Goal: Information Seeking & Learning: Find specific fact

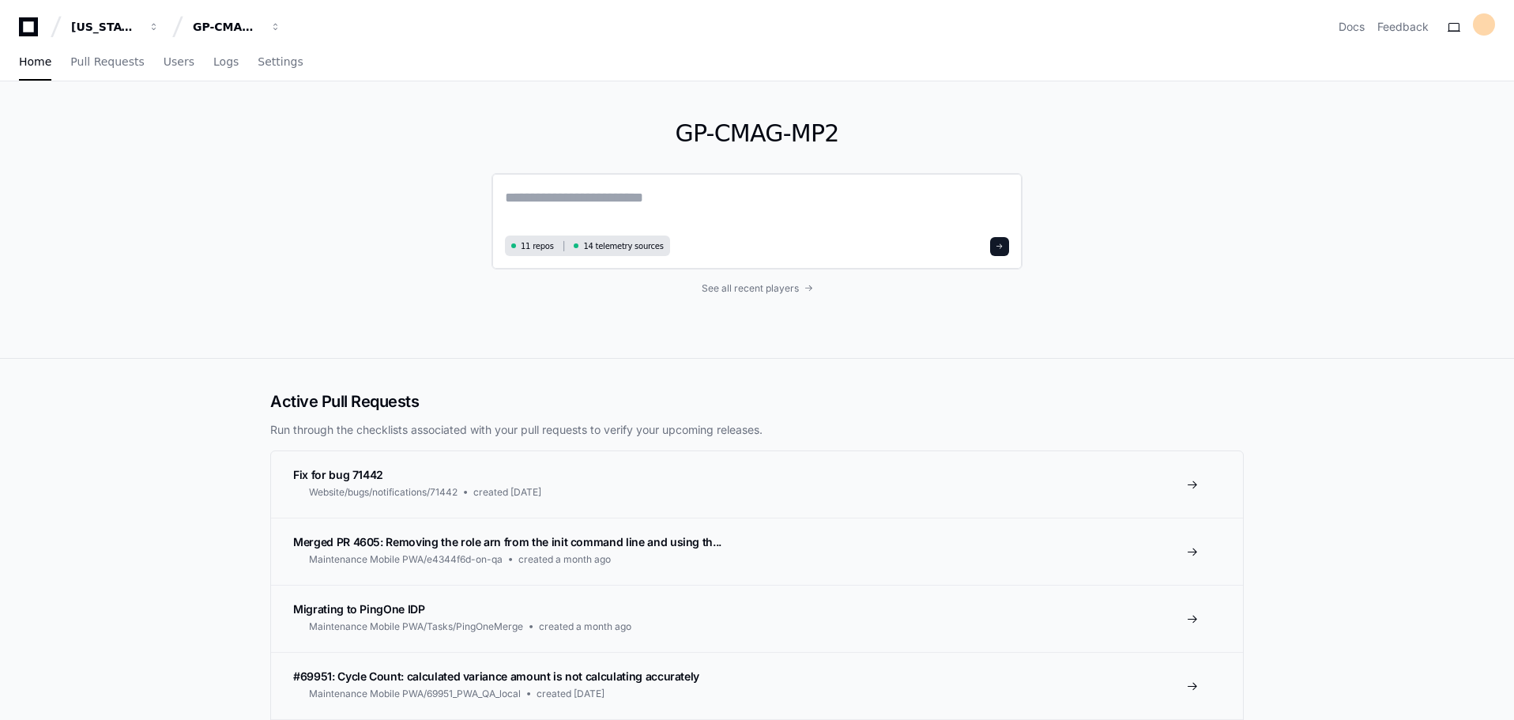
click at [600, 190] on textarea at bounding box center [757, 208] width 504 height 44
click at [600, 195] on textarea at bounding box center [757, 208] width 504 height 44
type textarea "**********"
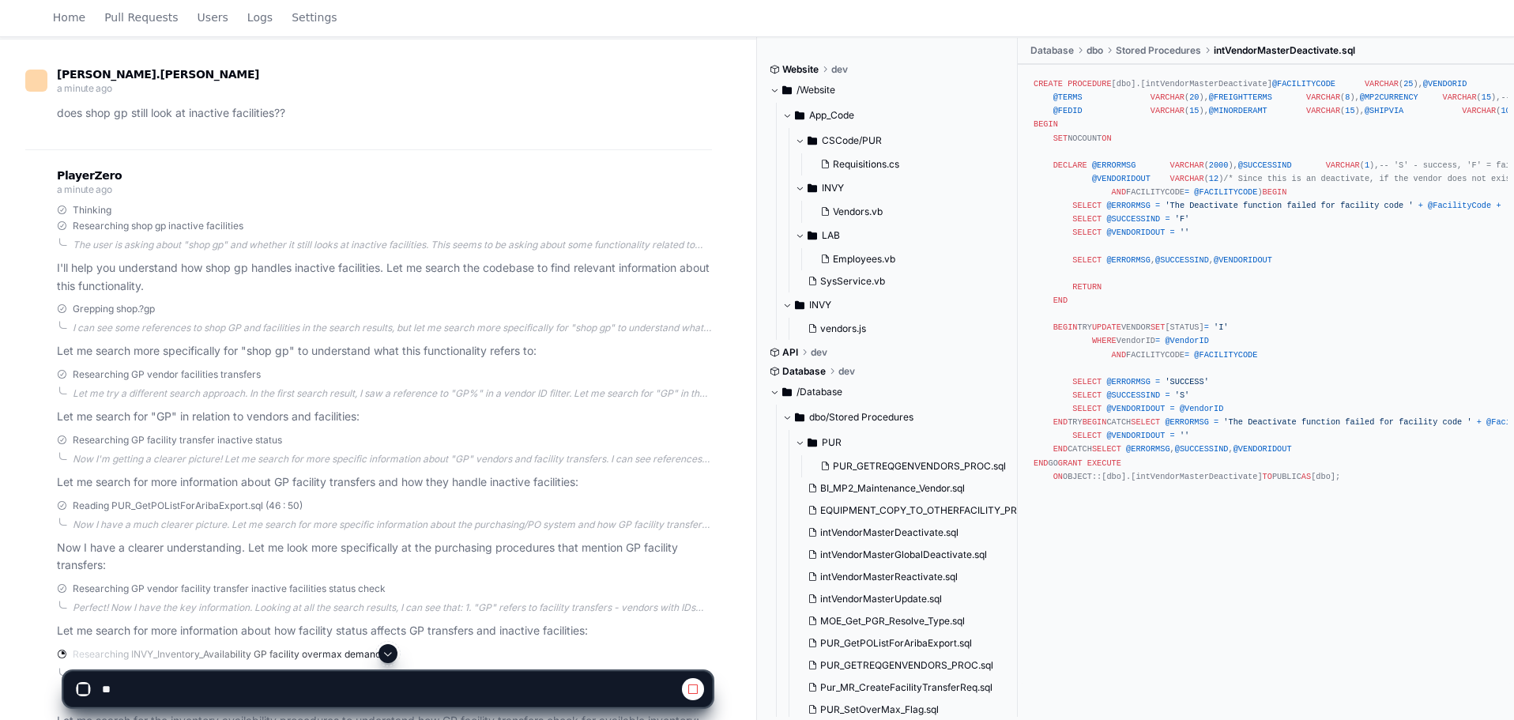
scroll to position [264, 0]
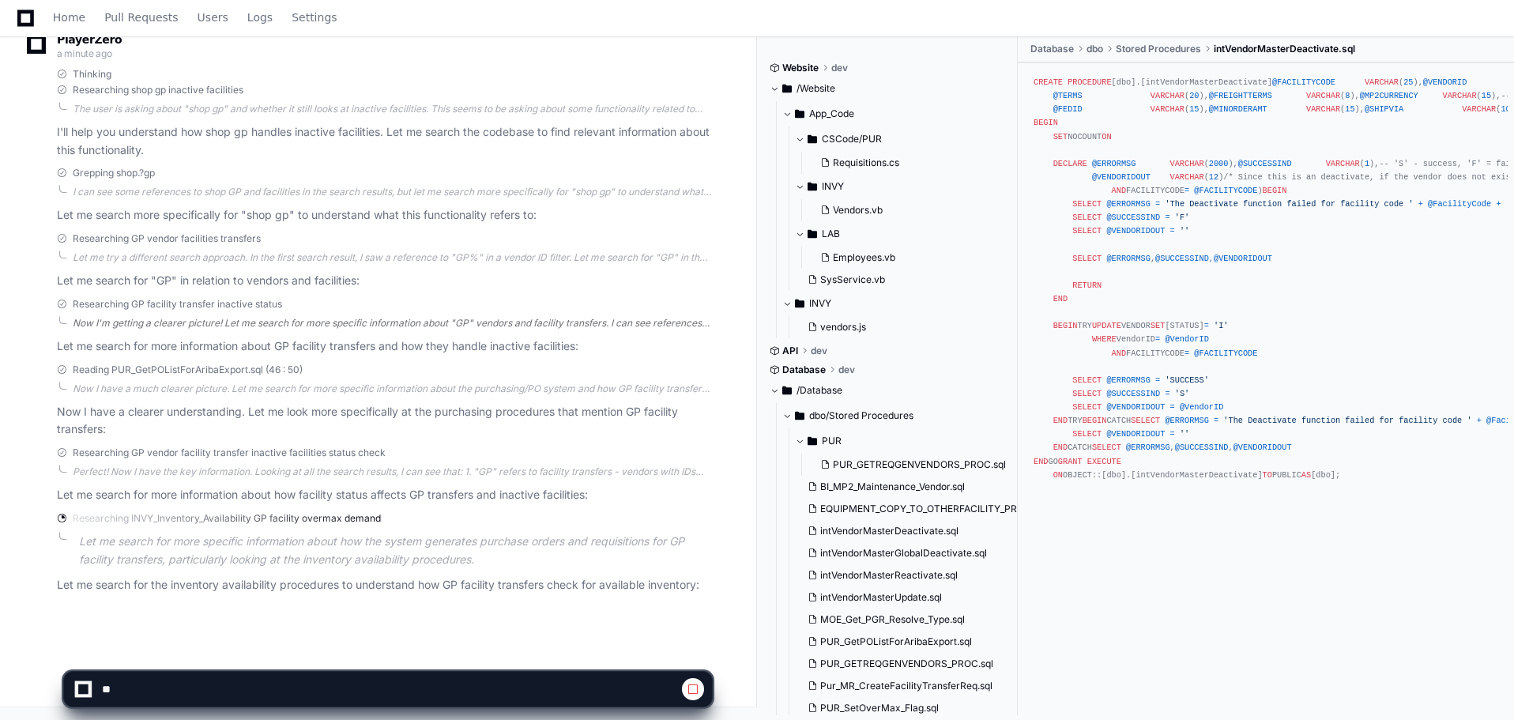
click at [205, 320] on div "Now I'm getting a clearer picture! Let me search for more specific information …" at bounding box center [392, 323] width 639 height 13
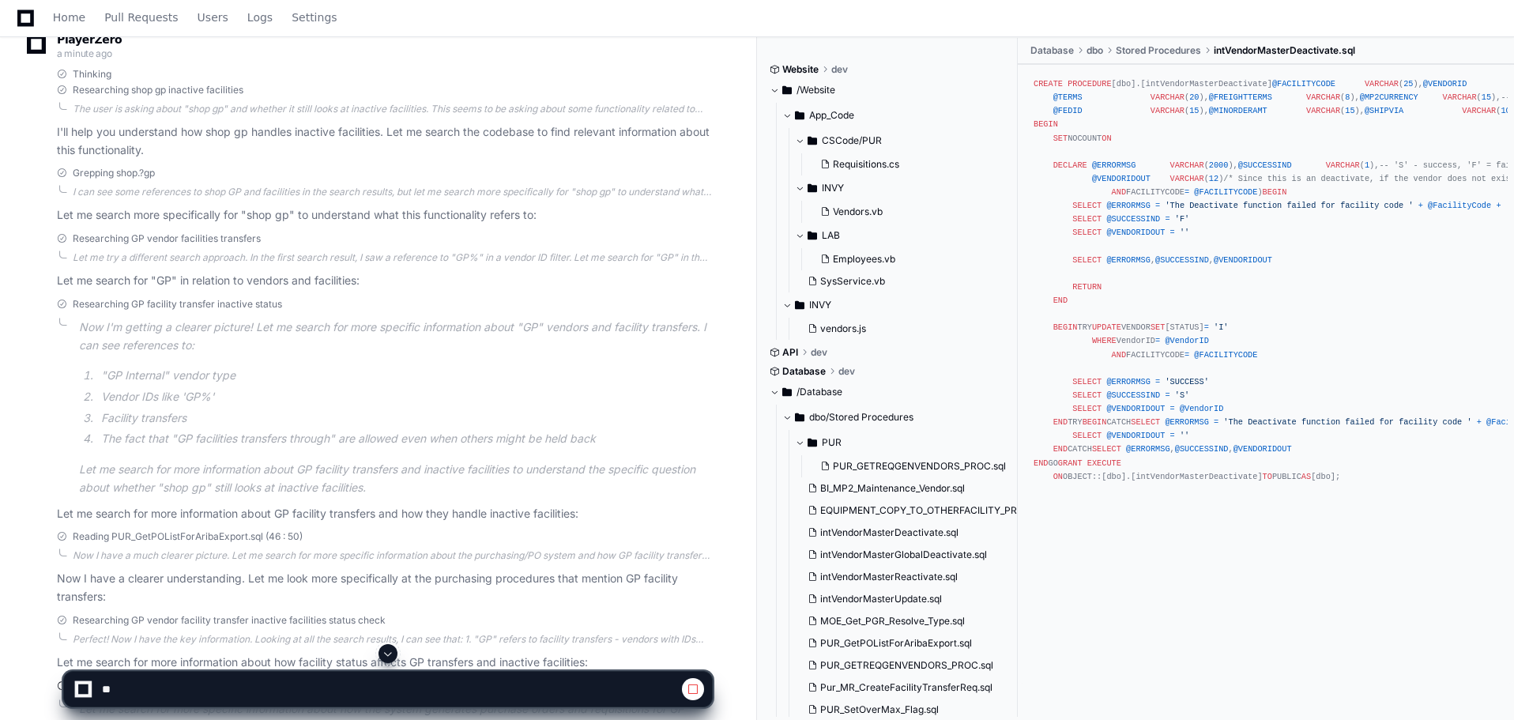
click at [213, 344] on p "Now I'm getting a clearer picture! Let me search for more specific information …" at bounding box center [395, 336] width 633 height 36
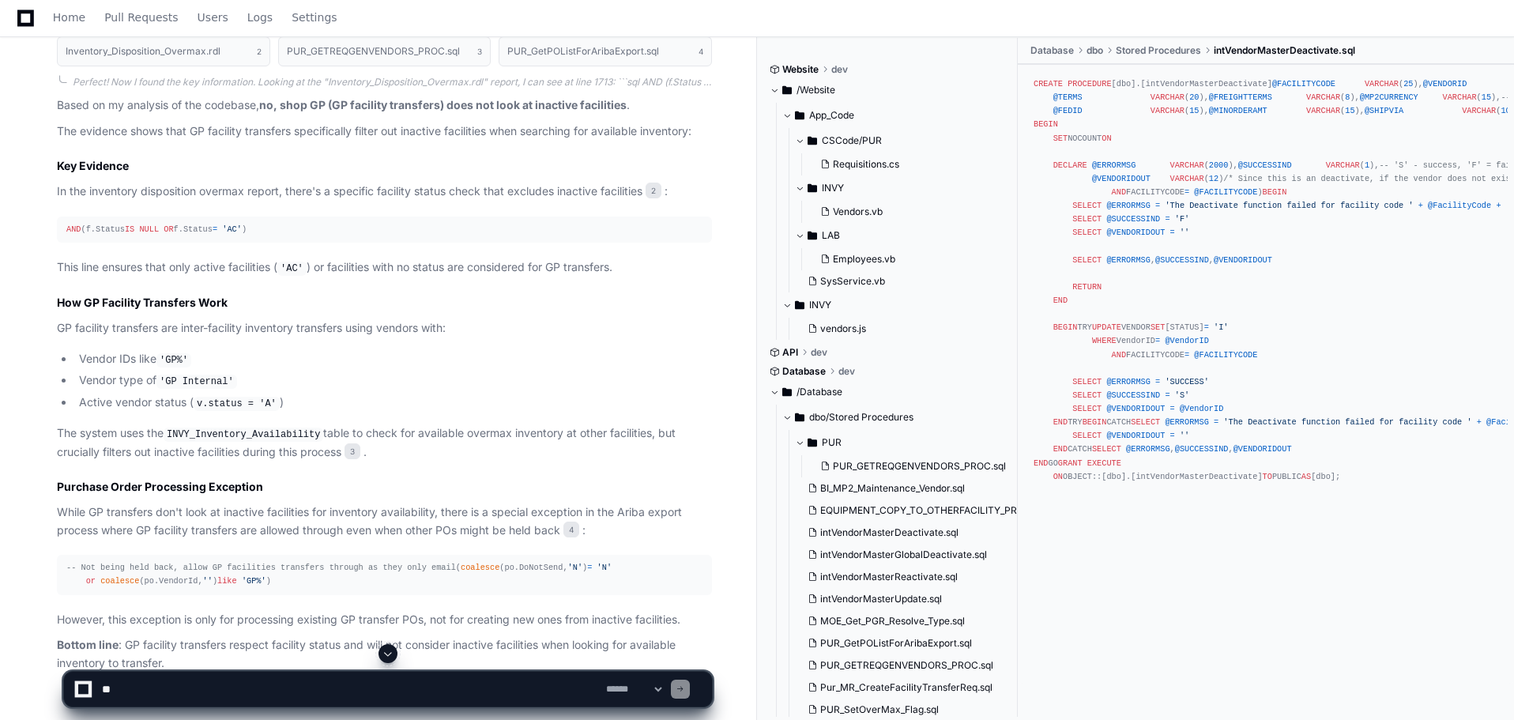
scroll to position [819, 0]
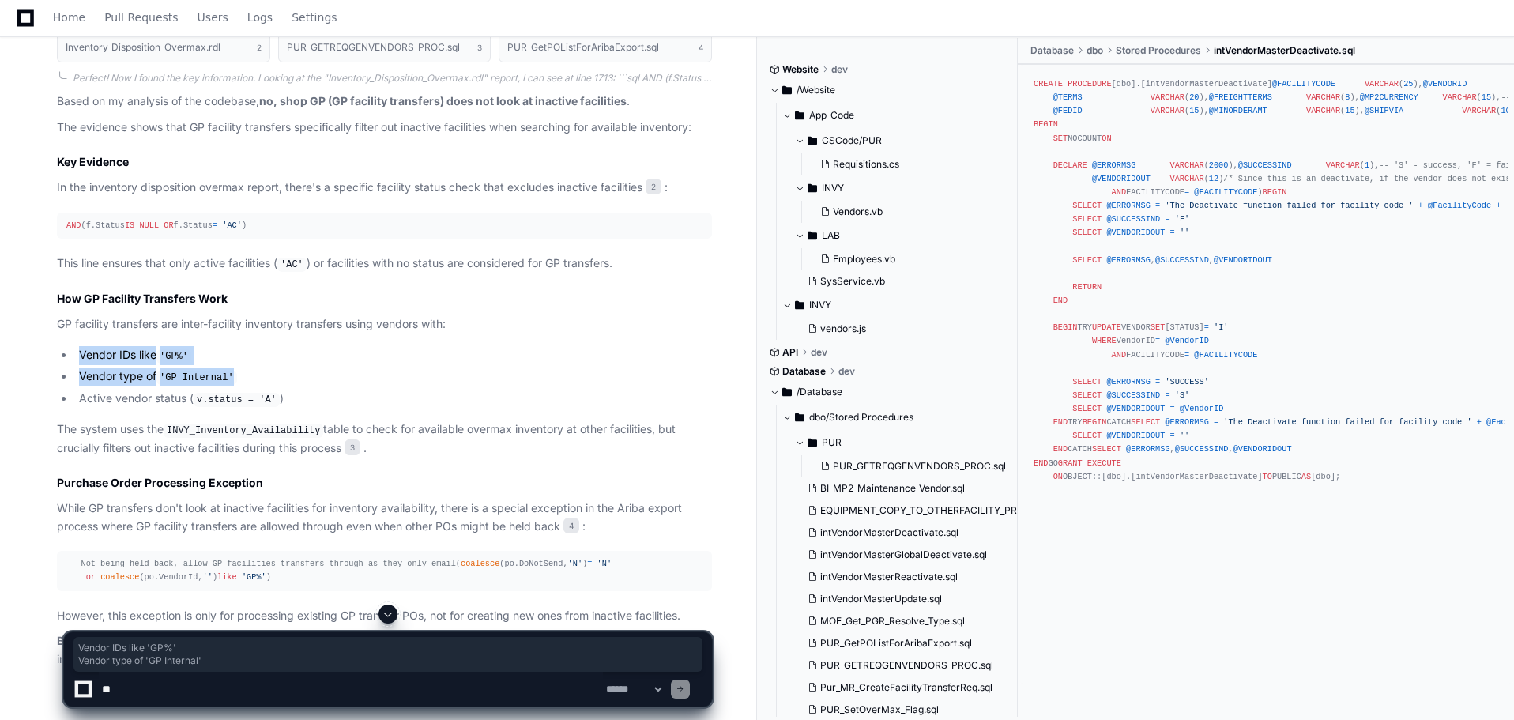
drag, startPoint x: 71, startPoint y: 351, endPoint x: 279, endPoint y: 368, distance: 208.5
click at [271, 366] on ul "Vendor IDs like 'GP%' Vendor type of 'GP Internal' Active vendor status ( v.sta…" at bounding box center [384, 377] width 655 height 62
click at [282, 369] on li "Vendor type of 'GP Internal'" at bounding box center [393, 376] width 638 height 19
click at [261, 359] on li "Vendor IDs like 'GP%'" at bounding box center [393, 355] width 638 height 19
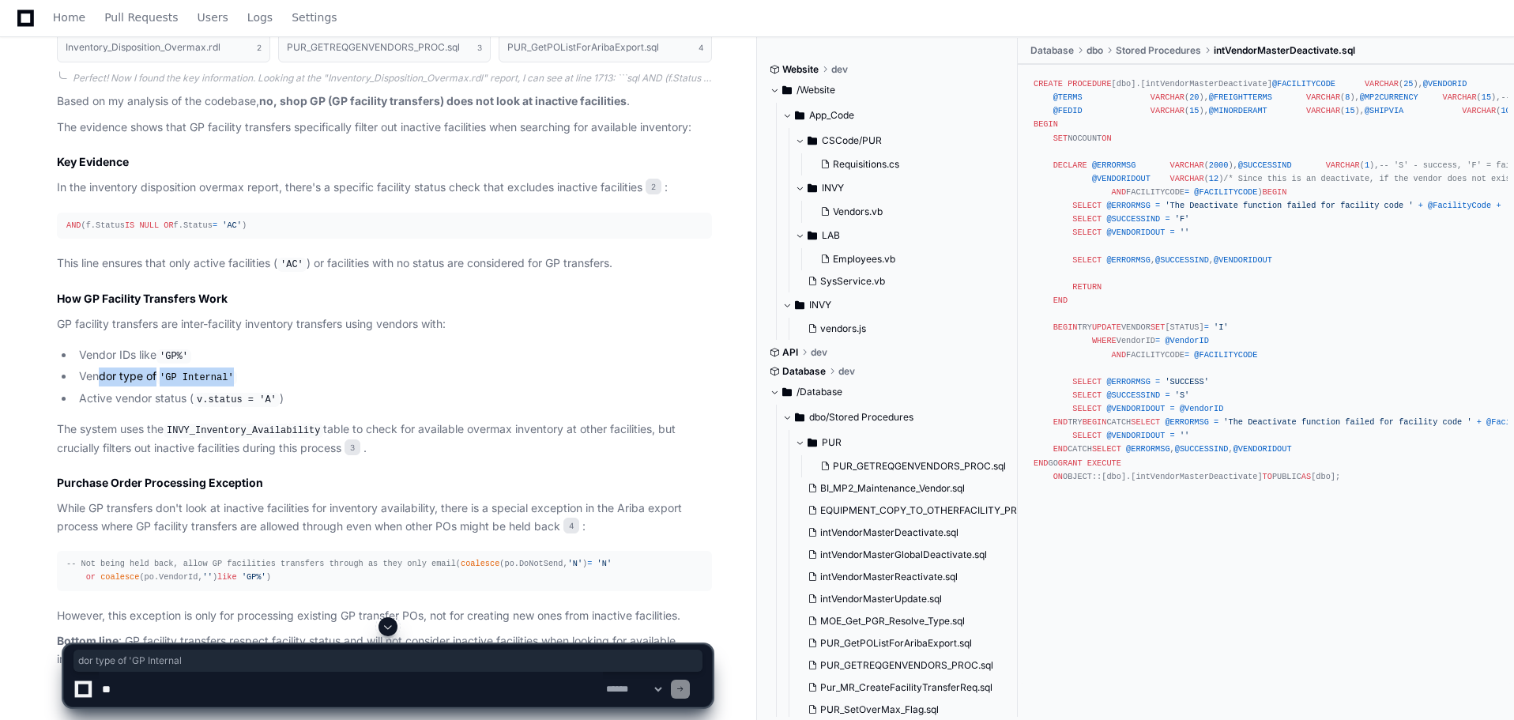
drag, startPoint x: 96, startPoint y: 380, endPoint x: 250, endPoint y: 376, distance: 153.3
click at [249, 376] on li "Vendor type of 'GP Internal'" at bounding box center [393, 376] width 638 height 19
click at [258, 376] on li "Vendor type of 'GP Internal'" at bounding box center [393, 376] width 638 height 19
drag, startPoint x: 89, startPoint y: 395, endPoint x: 289, endPoint y: 395, distance: 199.9
click at [289, 395] on li "Active vendor status ( v.status = 'A' )" at bounding box center [393, 399] width 638 height 19
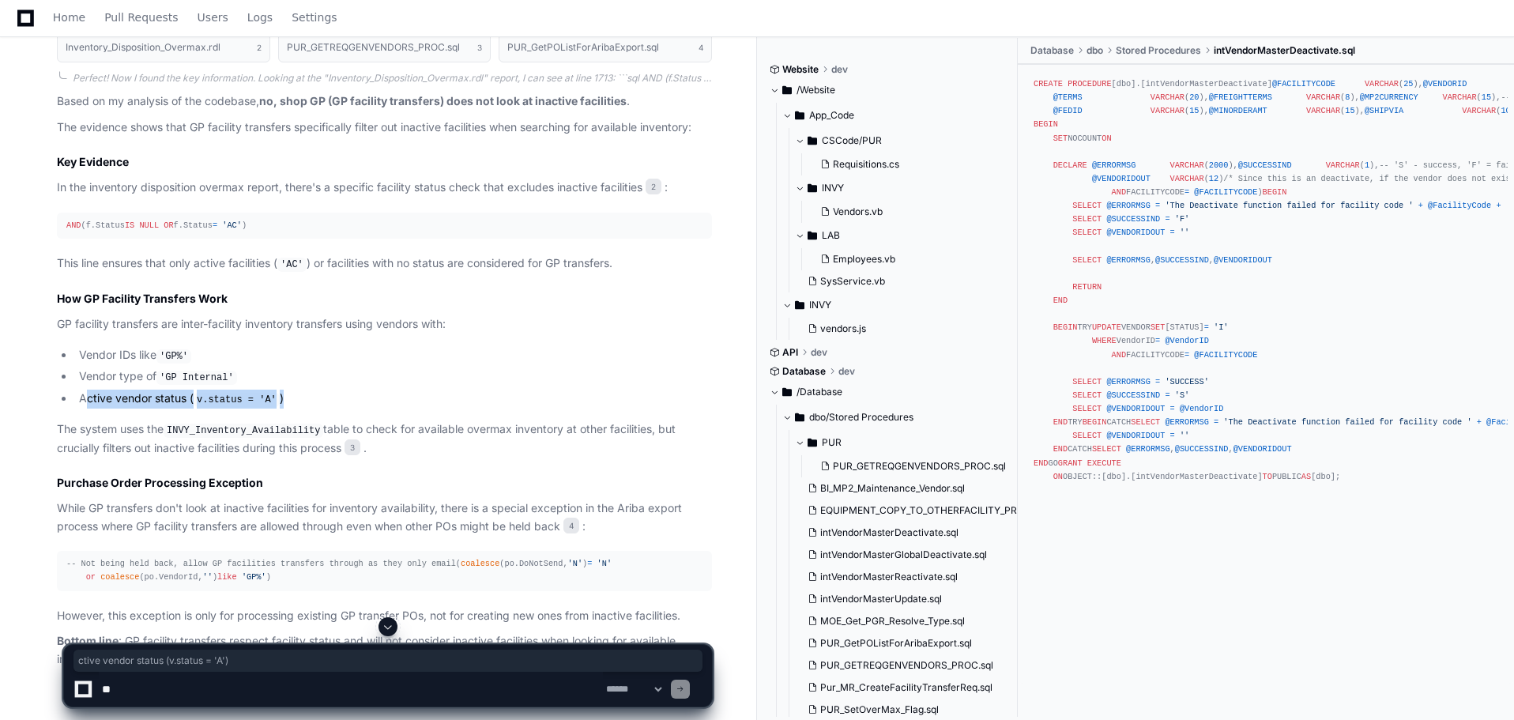
drag, startPoint x: 301, startPoint y: 393, endPoint x: 283, endPoint y: 390, distance: 18.4
click at [302, 393] on li "Active vendor status ( v.status = 'A' )" at bounding box center [393, 399] width 638 height 19
drag, startPoint x: 96, startPoint y: 390, endPoint x: 74, endPoint y: 393, distance: 22.3
click at [96, 390] on li "Active vendor status ( v.status = 'A' )" at bounding box center [393, 399] width 638 height 19
click at [74, 392] on li "Active vendor status ( v.status = 'A' )" at bounding box center [393, 399] width 638 height 19
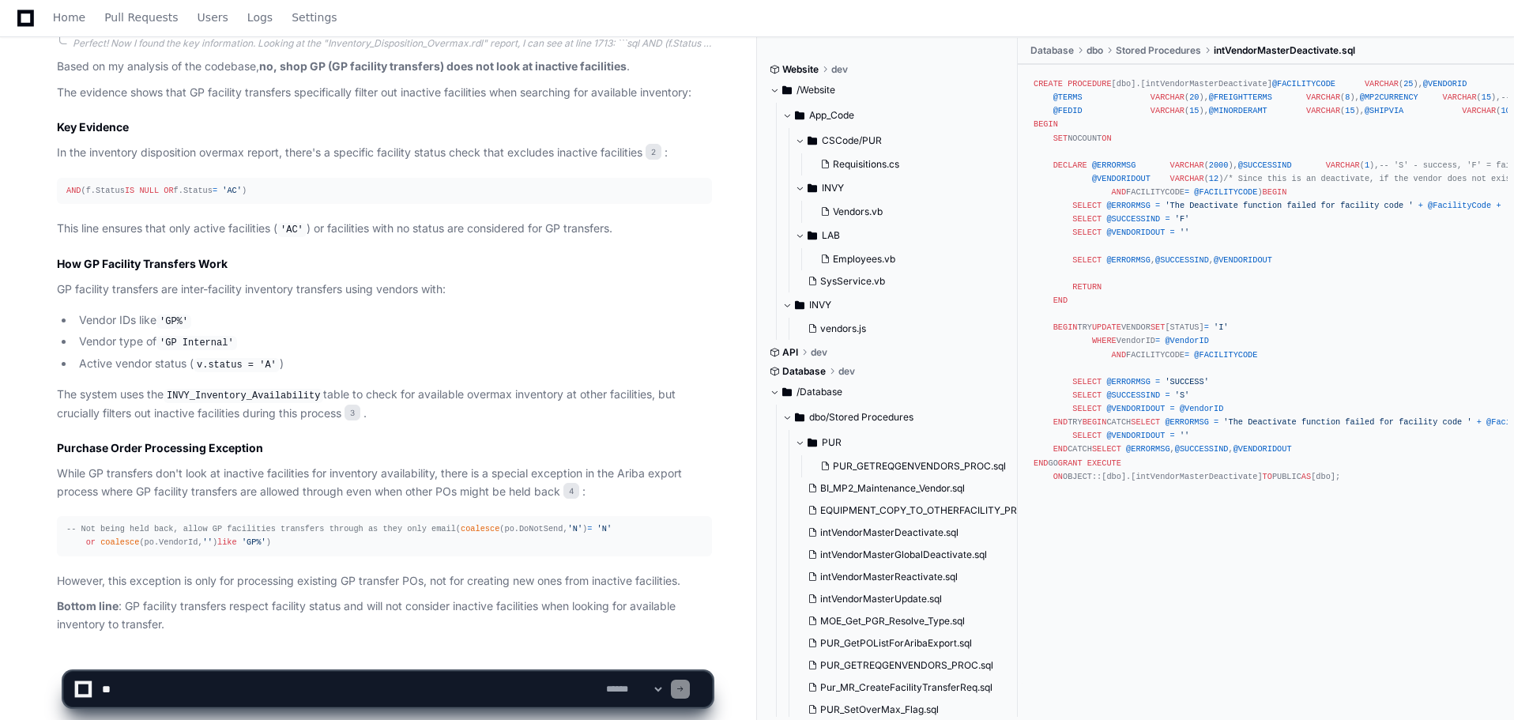
scroll to position [772, 0]
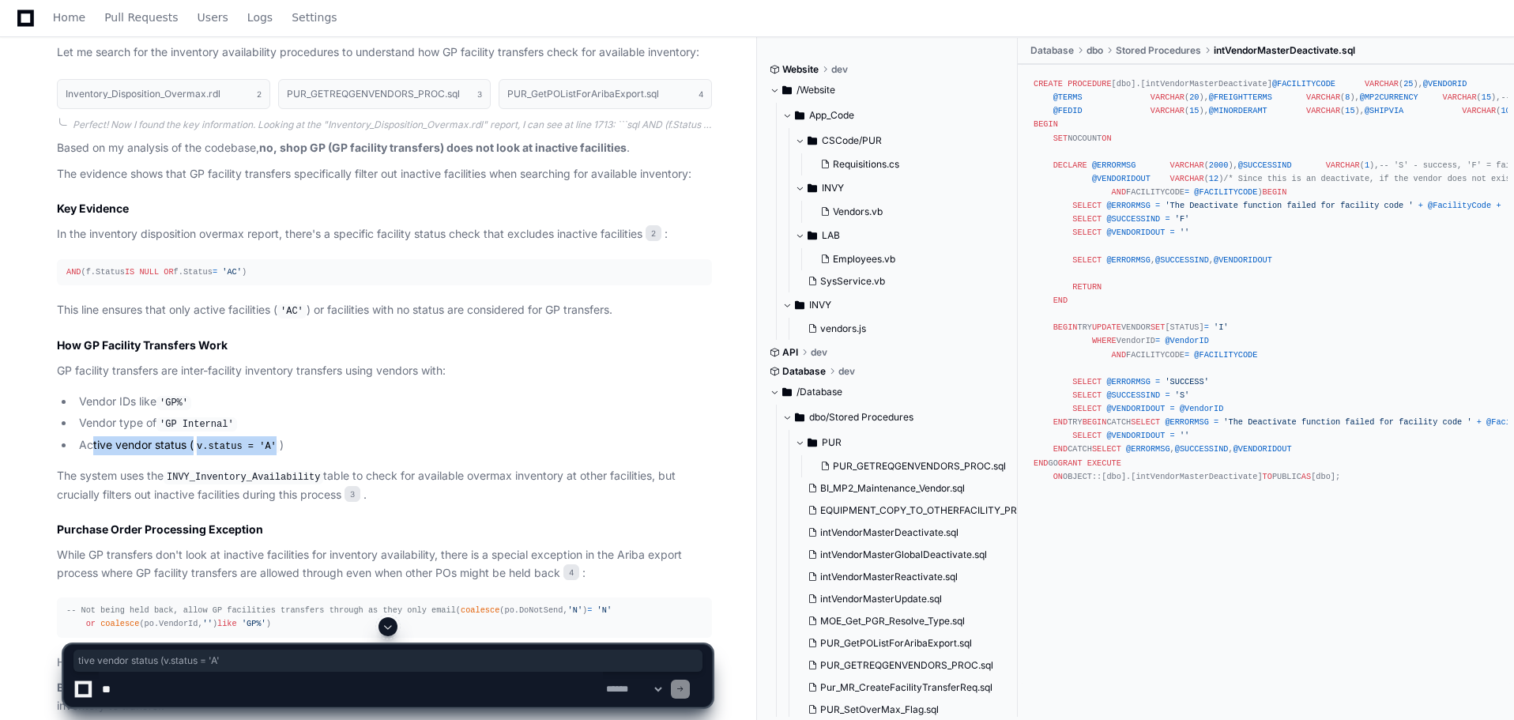
drag, startPoint x: 267, startPoint y: 439, endPoint x: 94, endPoint y: 444, distance: 173.1
click at [94, 444] on li "Active vendor status ( v.status = 'A' )" at bounding box center [393, 445] width 638 height 19
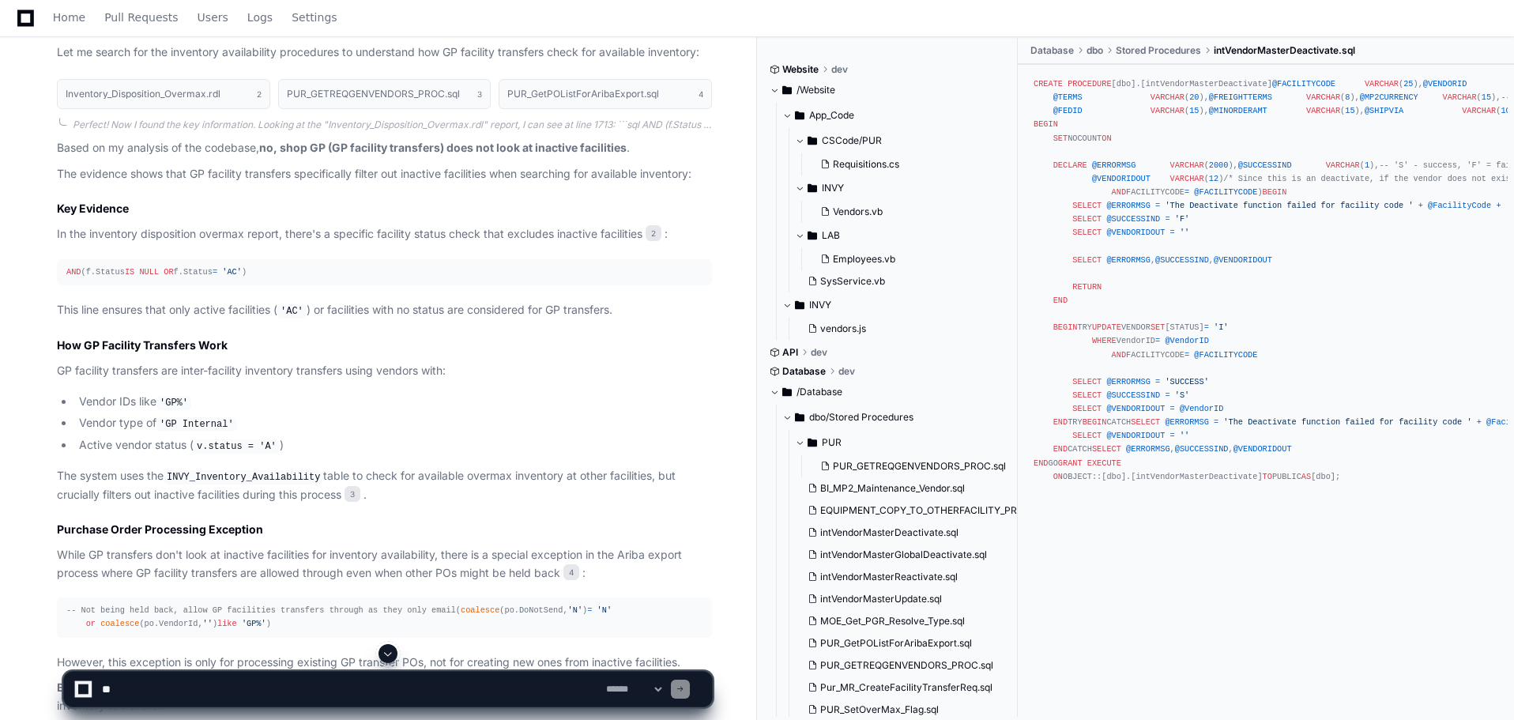
click at [389, 444] on li "Active vendor status ( v.status = 'A' )" at bounding box center [393, 445] width 638 height 19
click at [268, 443] on code "v.status = 'A'" at bounding box center [237, 446] width 86 height 14
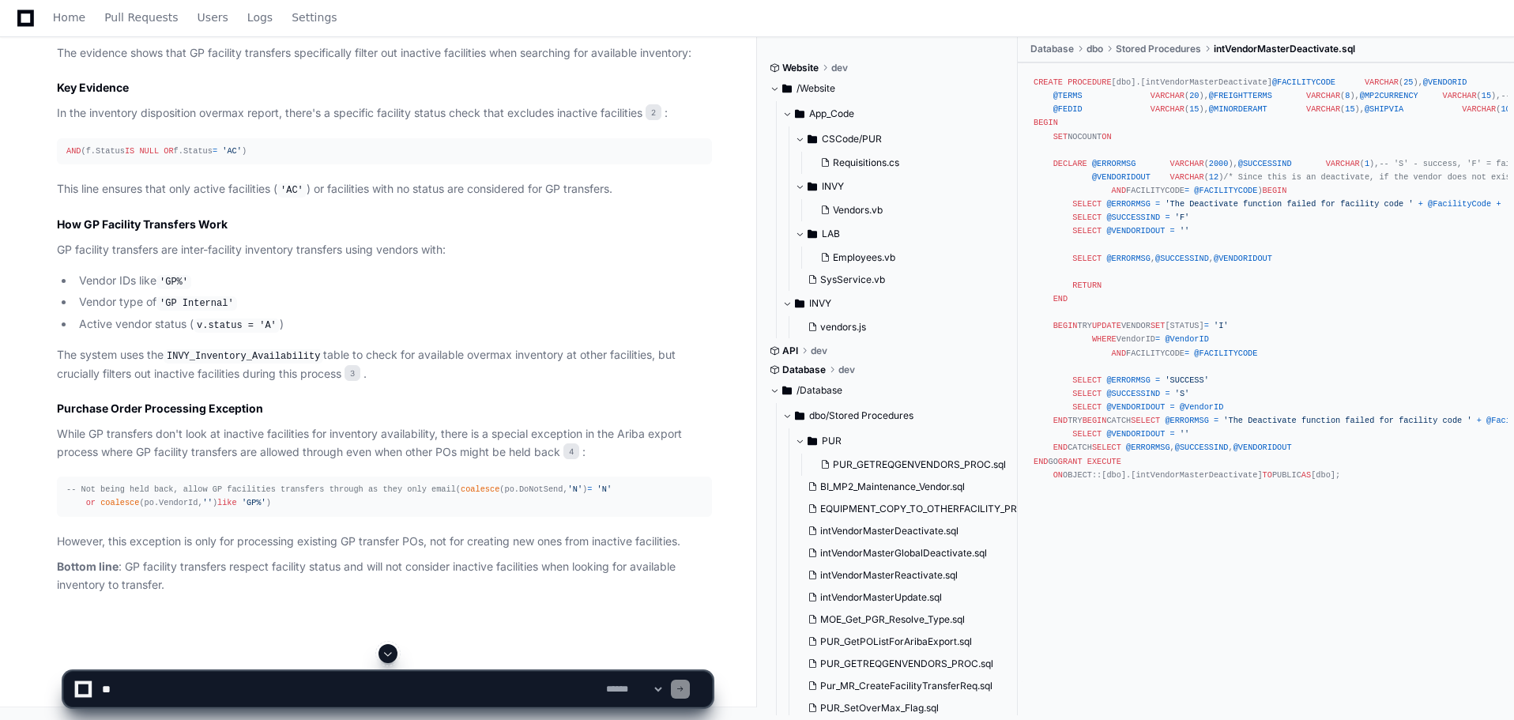
scroll to position [930, 0]
click at [298, 315] on li "Active vendor status ( v.status = 'A' )" at bounding box center [393, 324] width 638 height 19
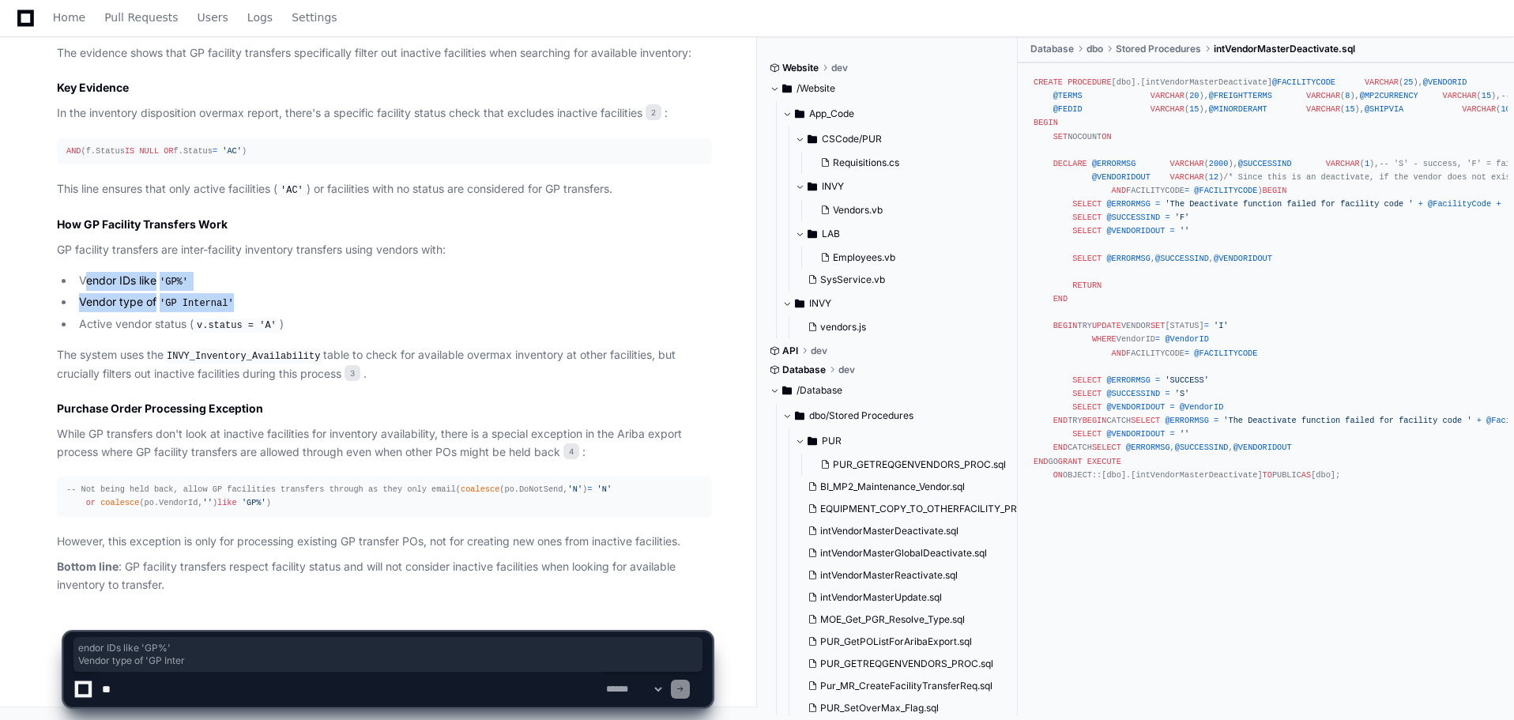
drag, startPoint x: 84, startPoint y: 246, endPoint x: 244, endPoint y: 271, distance: 162.4
click at [243, 272] on ul "Vendor IDs like 'GP%' Vendor type of 'GP Internal' Active vendor status ( v.sta…" at bounding box center [384, 303] width 655 height 62
click at [296, 315] on li "Active vendor status ( v.status = 'A' )" at bounding box center [393, 324] width 638 height 19
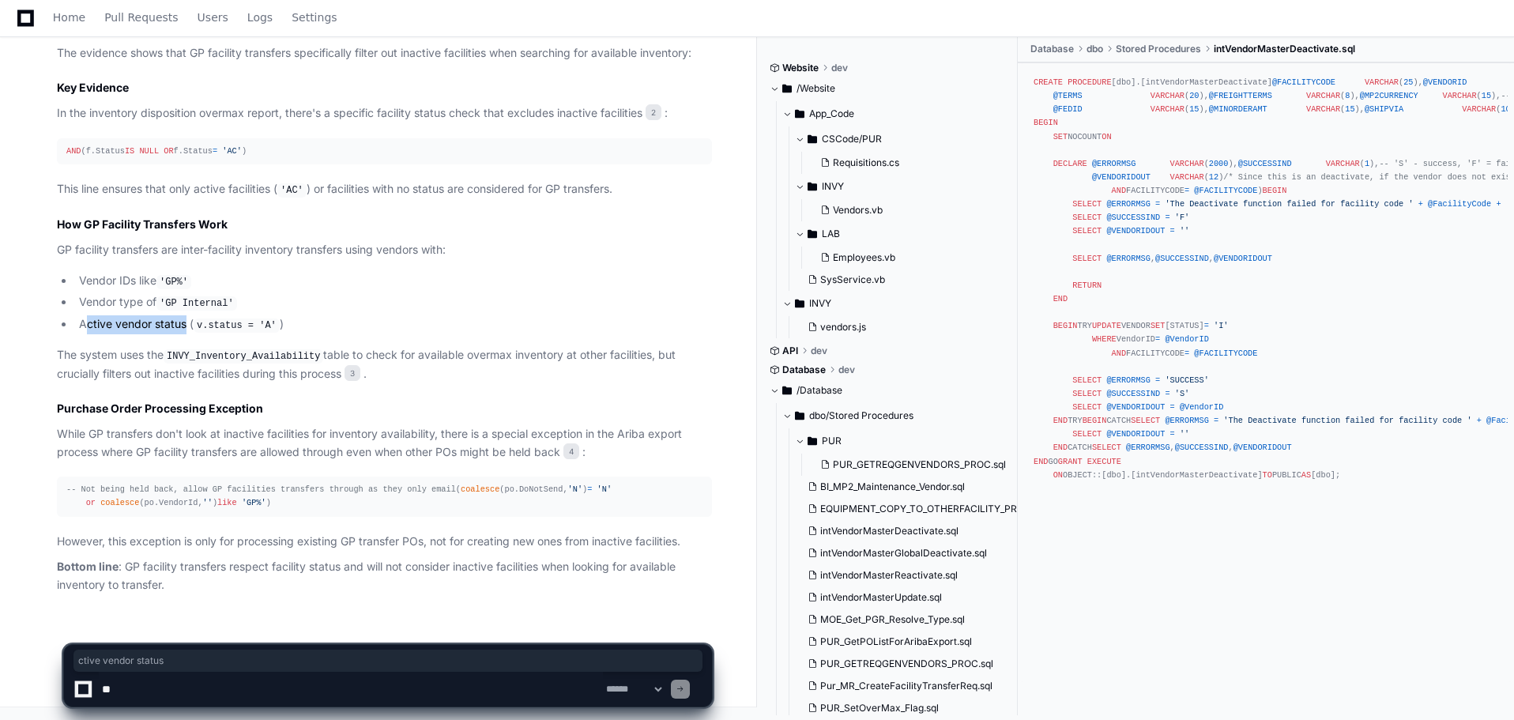
drag, startPoint x: 85, startPoint y: 284, endPoint x: 186, endPoint y: 290, distance: 102.1
click at [186, 315] on li "Active vendor status ( v.status = 'A' )" at bounding box center [393, 324] width 638 height 19
click at [335, 275] on ul "Vendor IDs like 'GP%' Vendor type of 'GP Internal' Active vendor status ( v.sta…" at bounding box center [384, 303] width 655 height 62
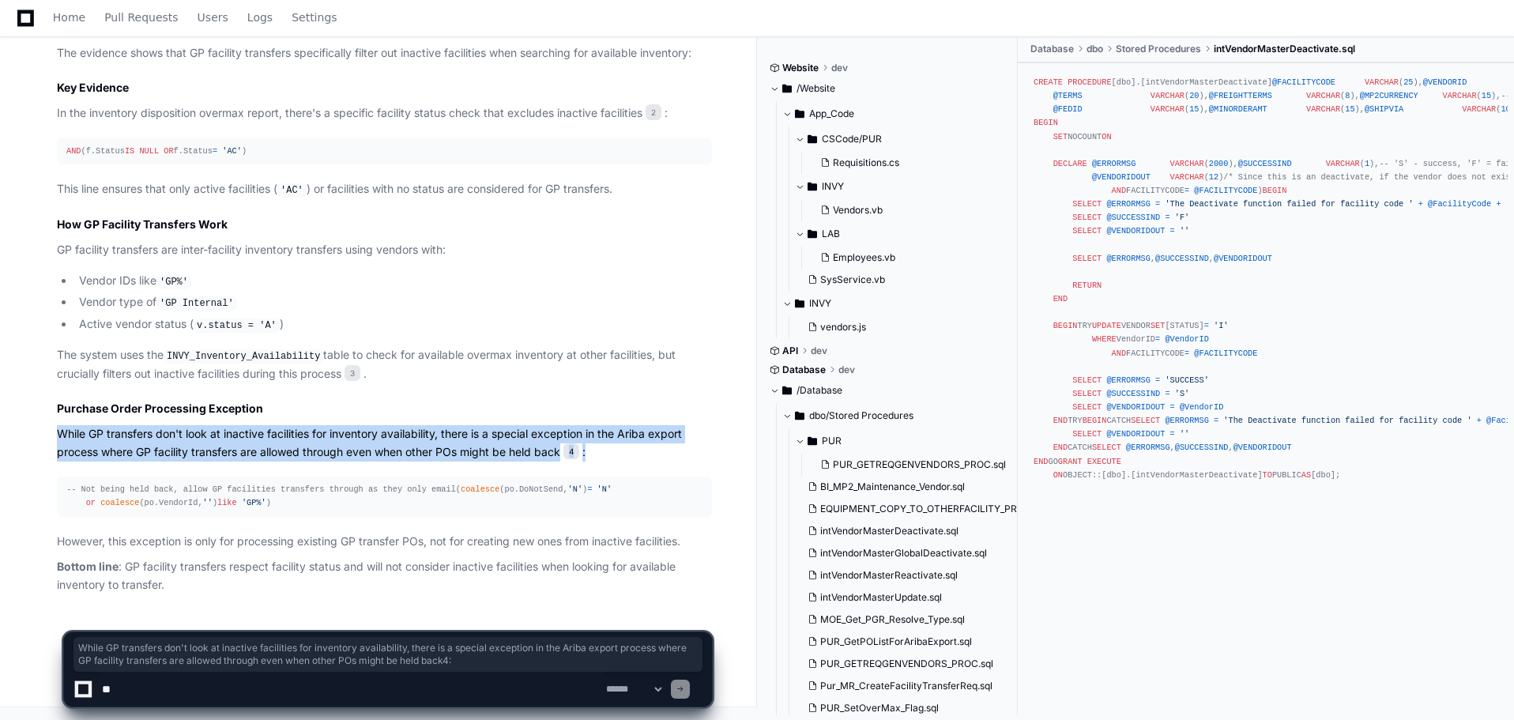
drag, startPoint x: 57, startPoint y: 392, endPoint x: 629, endPoint y: 404, distance: 572.1
click at [629, 425] on p "While GP transfers don't look at inactive facilities for inventory availability…" at bounding box center [384, 443] width 655 height 36
click at [635, 425] on p "While GP transfers don't look at inactive facilities for inventory availability…" at bounding box center [384, 443] width 655 height 36
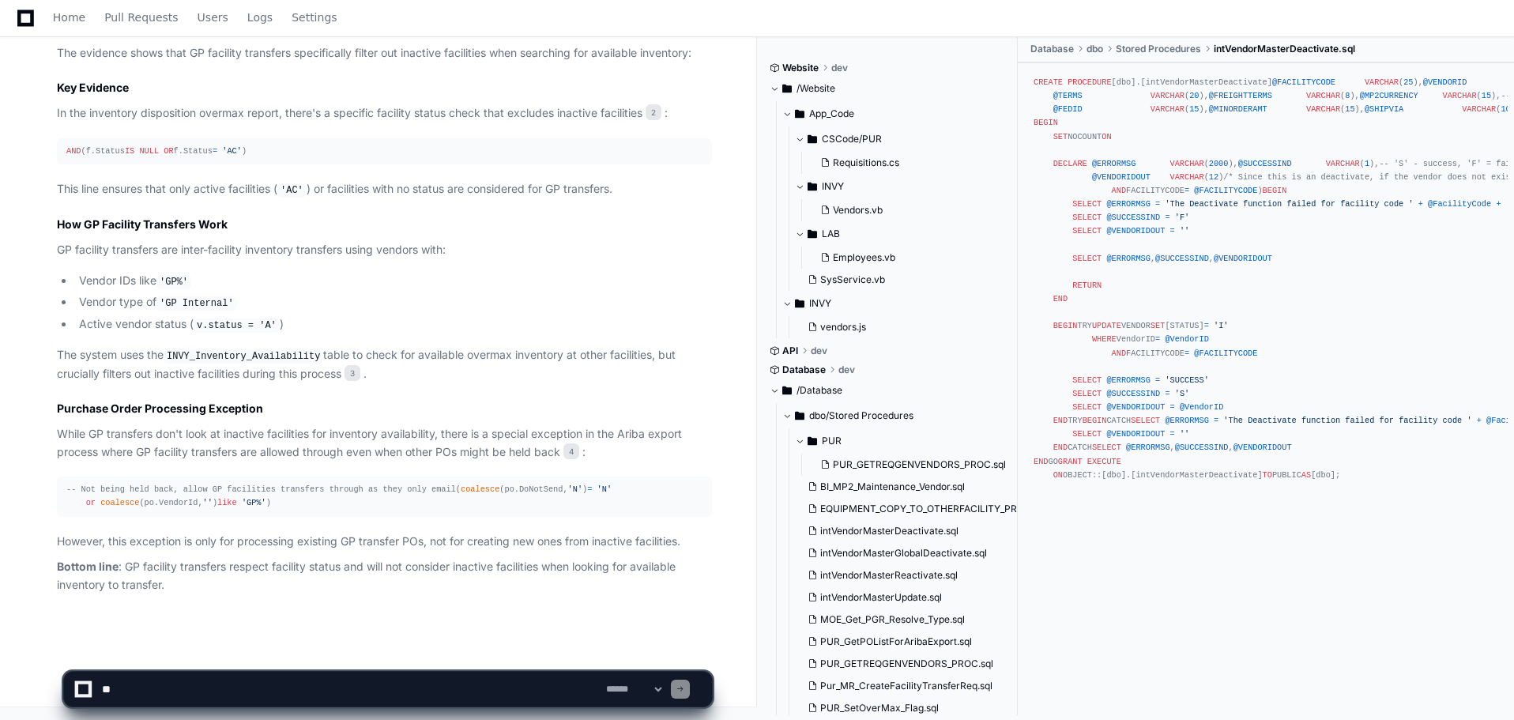
click at [598, 425] on p "While GP transfers don't look at inactive facilities for inventory availability…" at bounding box center [384, 443] width 655 height 36
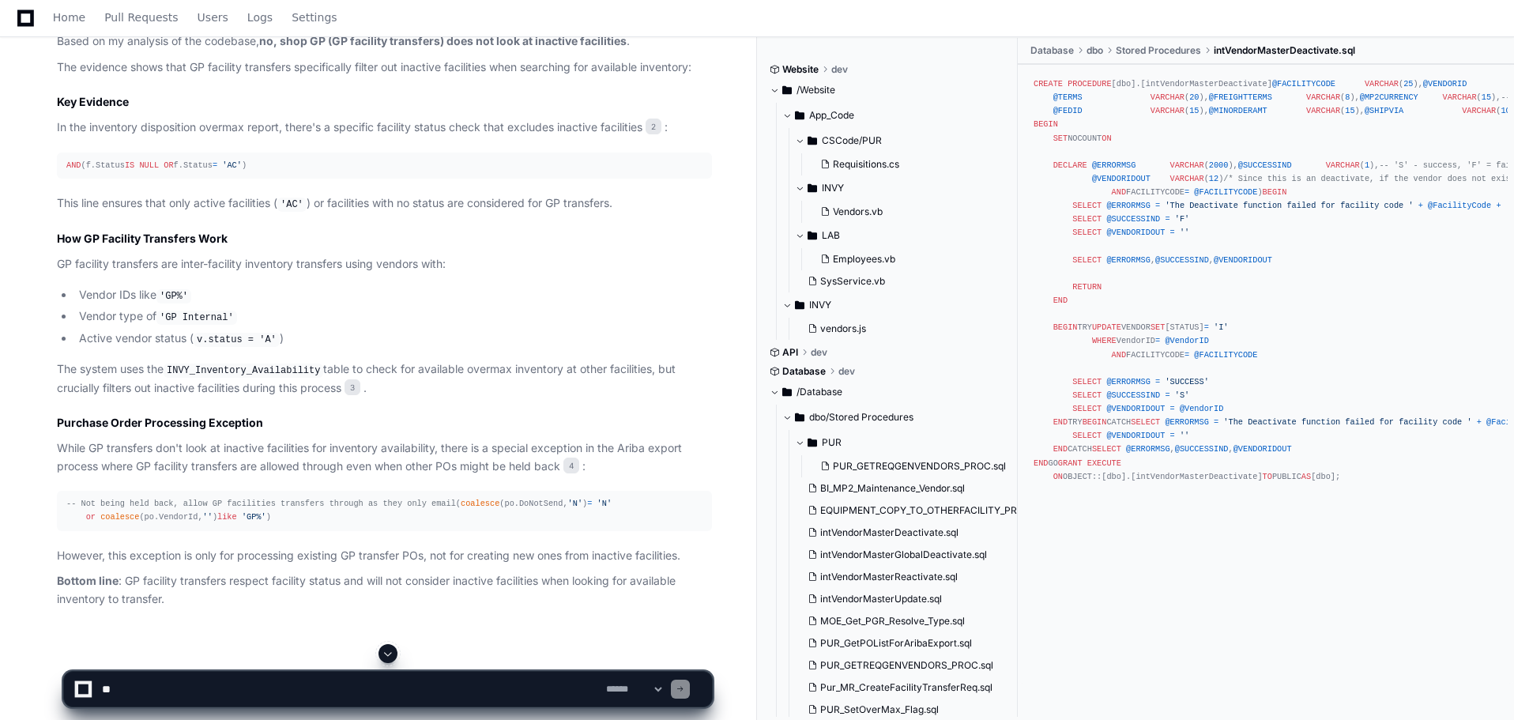
scroll to position [851, 0]
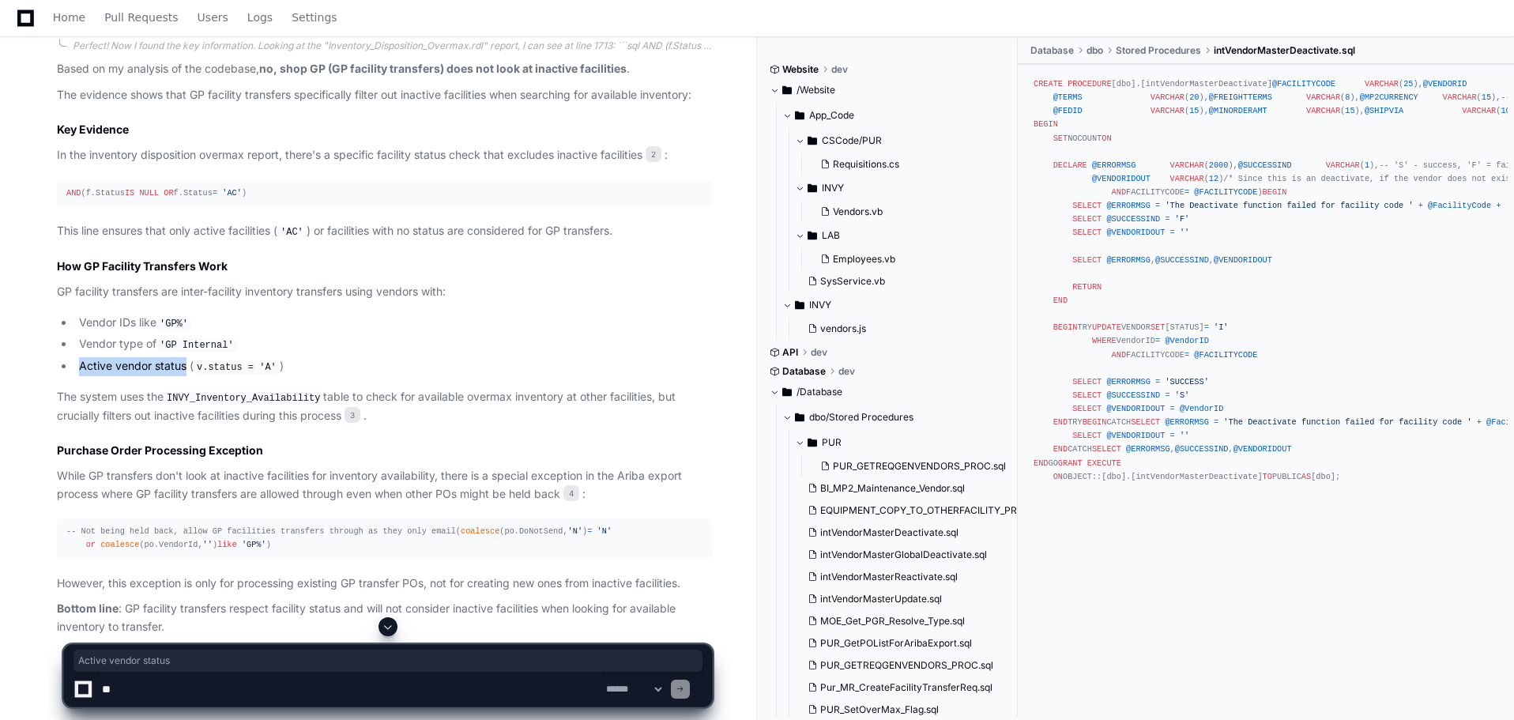
drag, startPoint x: 80, startPoint y: 365, endPoint x: 185, endPoint y: 363, distance: 105.1
click at [185, 363] on li "Active vendor status ( v.status = 'A' )" at bounding box center [393, 366] width 638 height 19
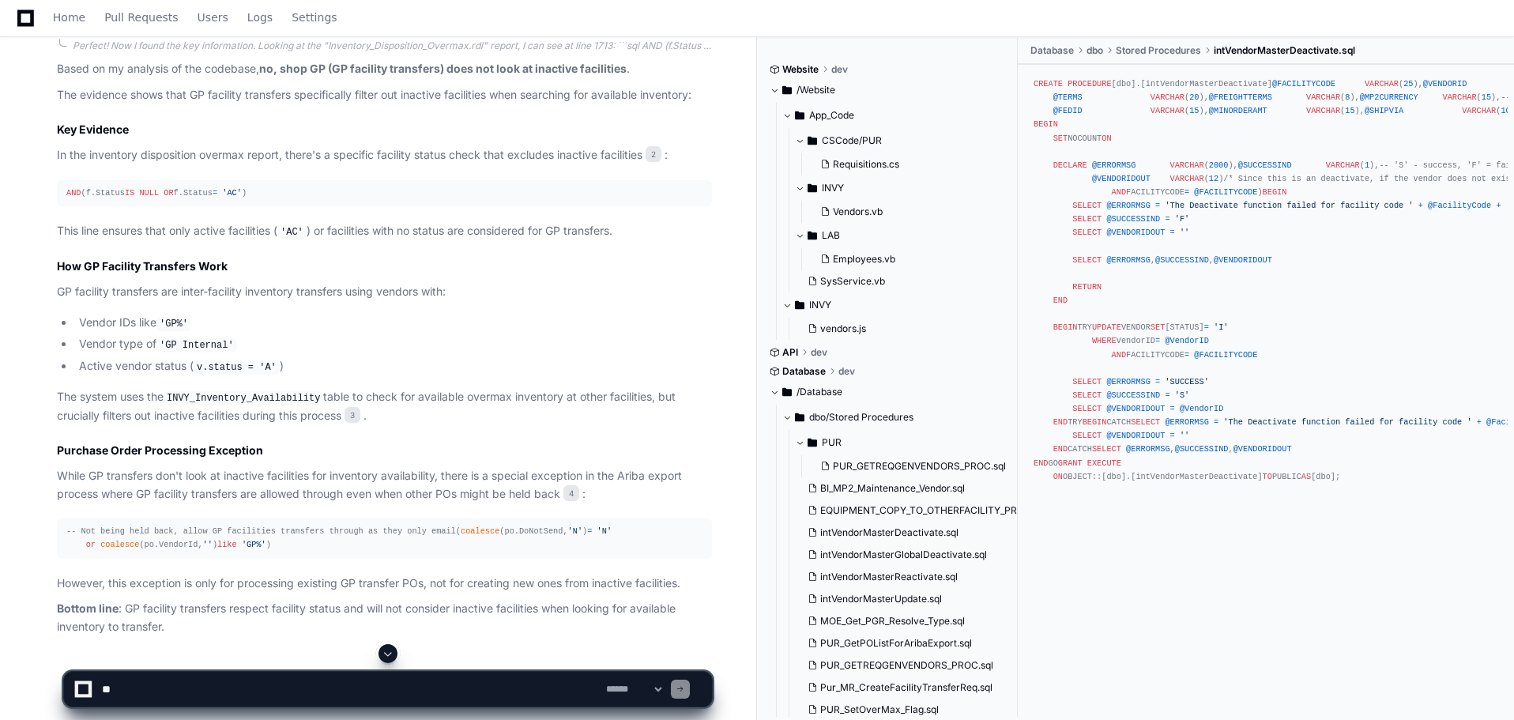
click at [330, 361] on li "Active vendor status ( v.status = 'A' )" at bounding box center [393, 366] width 638 height 19
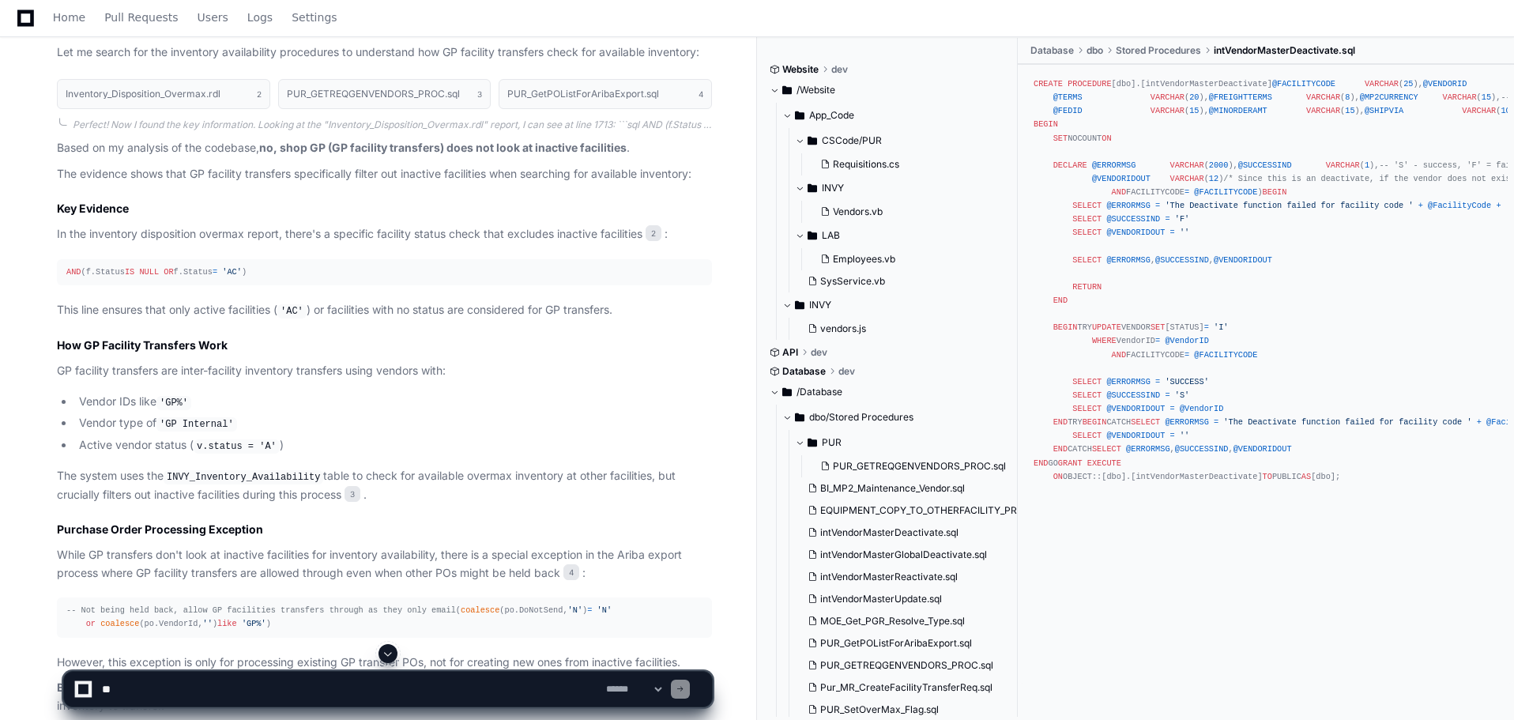
scroll to position [930, 0]
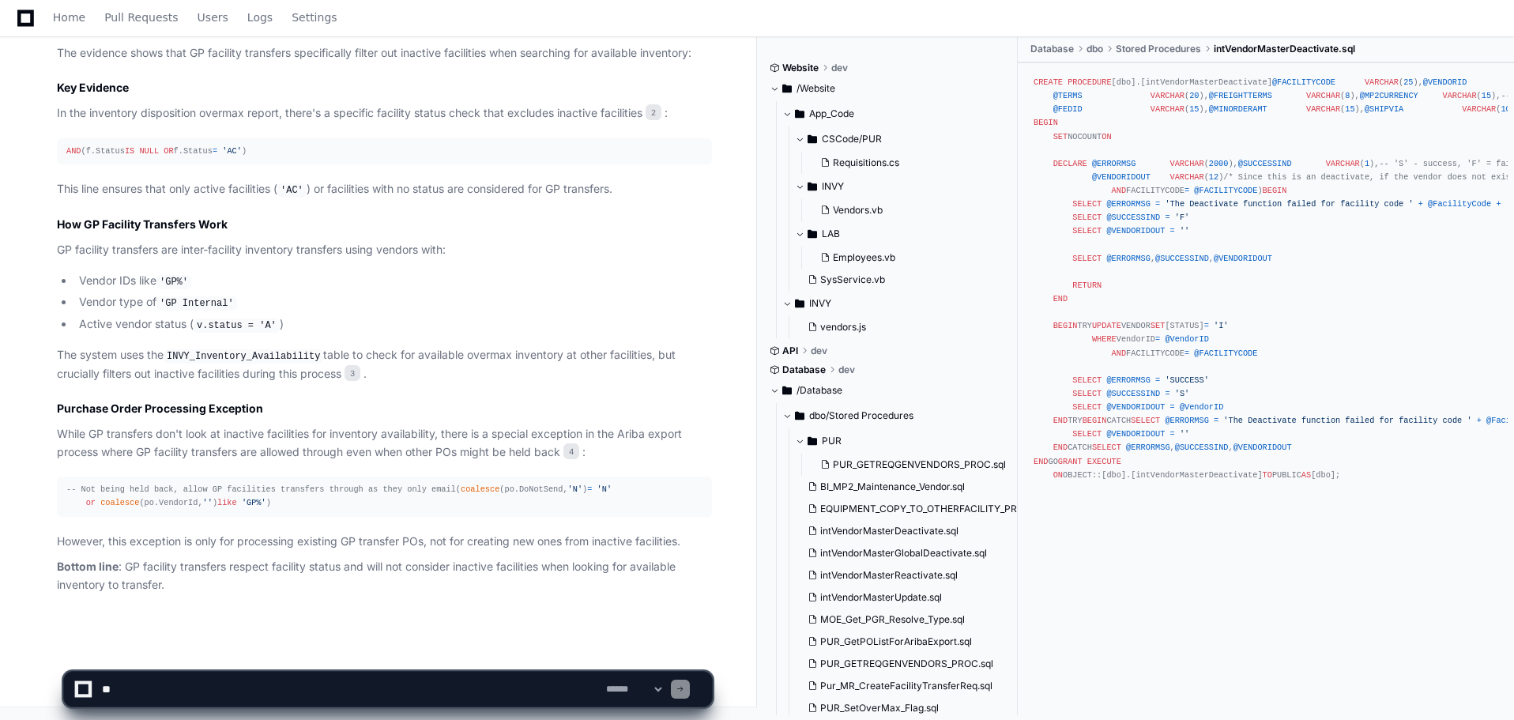
click at [126, 686] on textarea at bounding box center [351, 689] width 504 height 35
type textarea "**********"
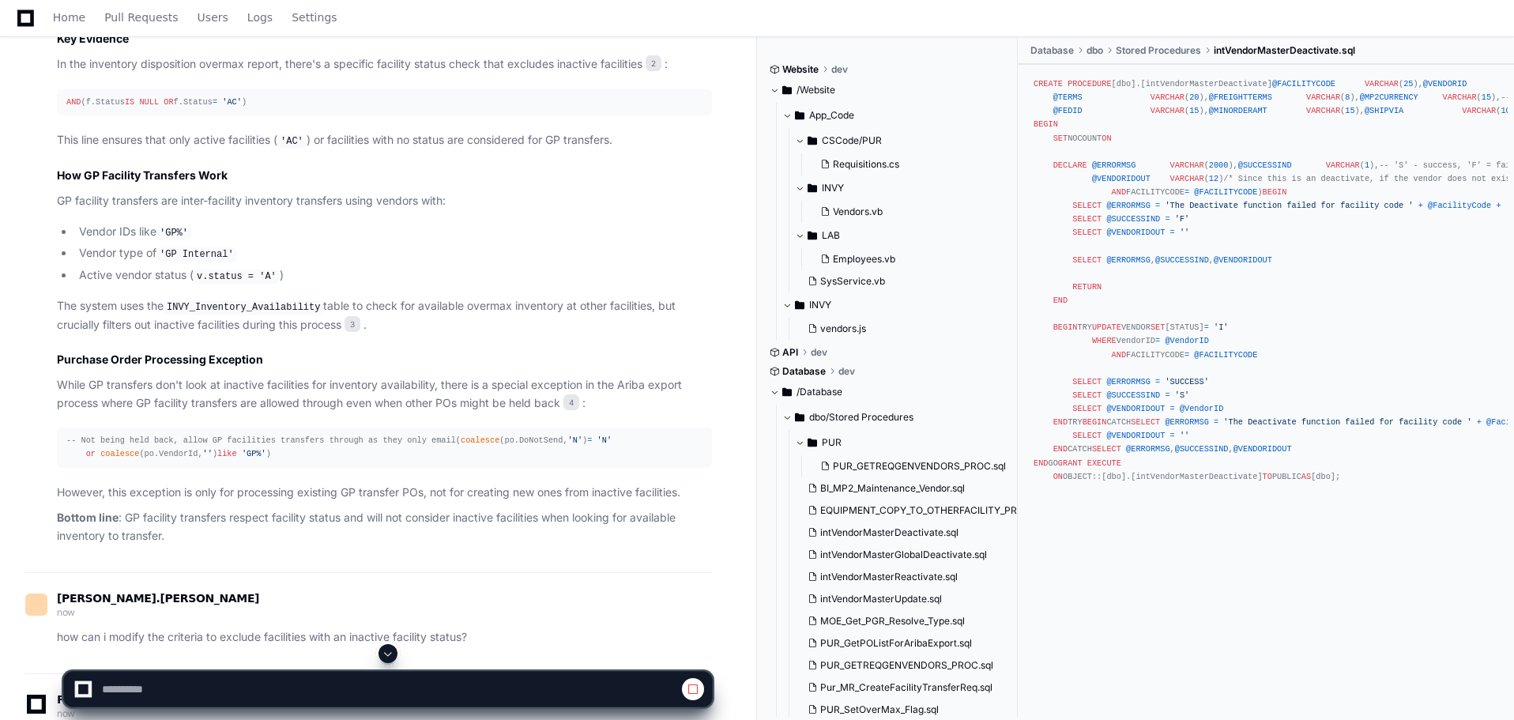
scroll to position [1123, 0]
